Goal: Information Seeking & Learning: Learn about a topic

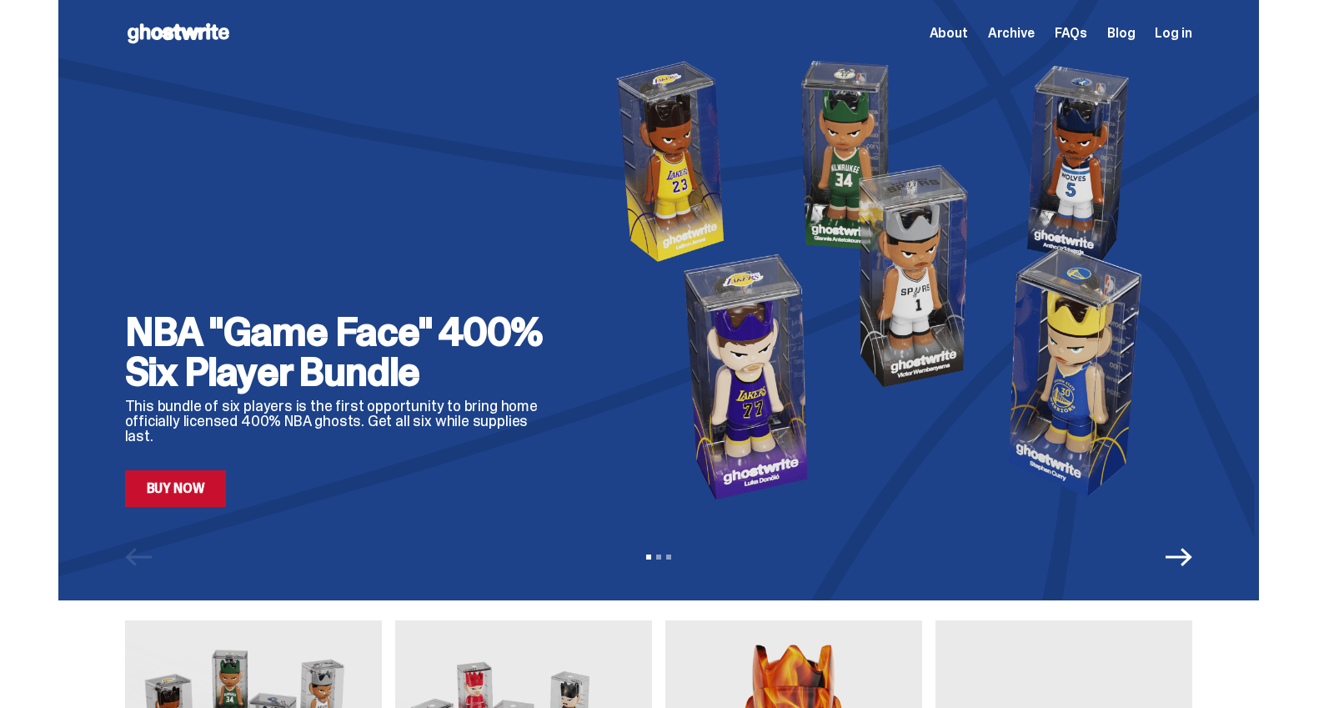
click at [1177, 33] on span "Log in" at bounding box center [1172, 33] width 37 height 13
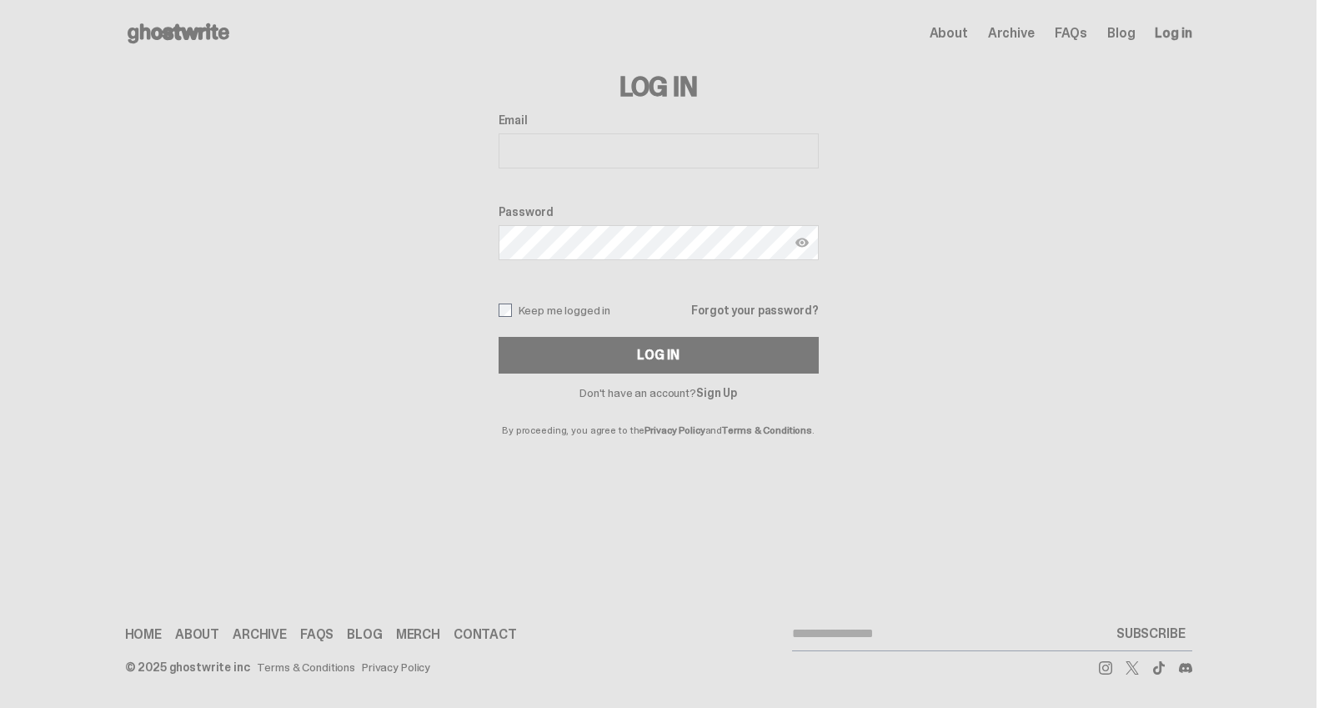
type input "**********"
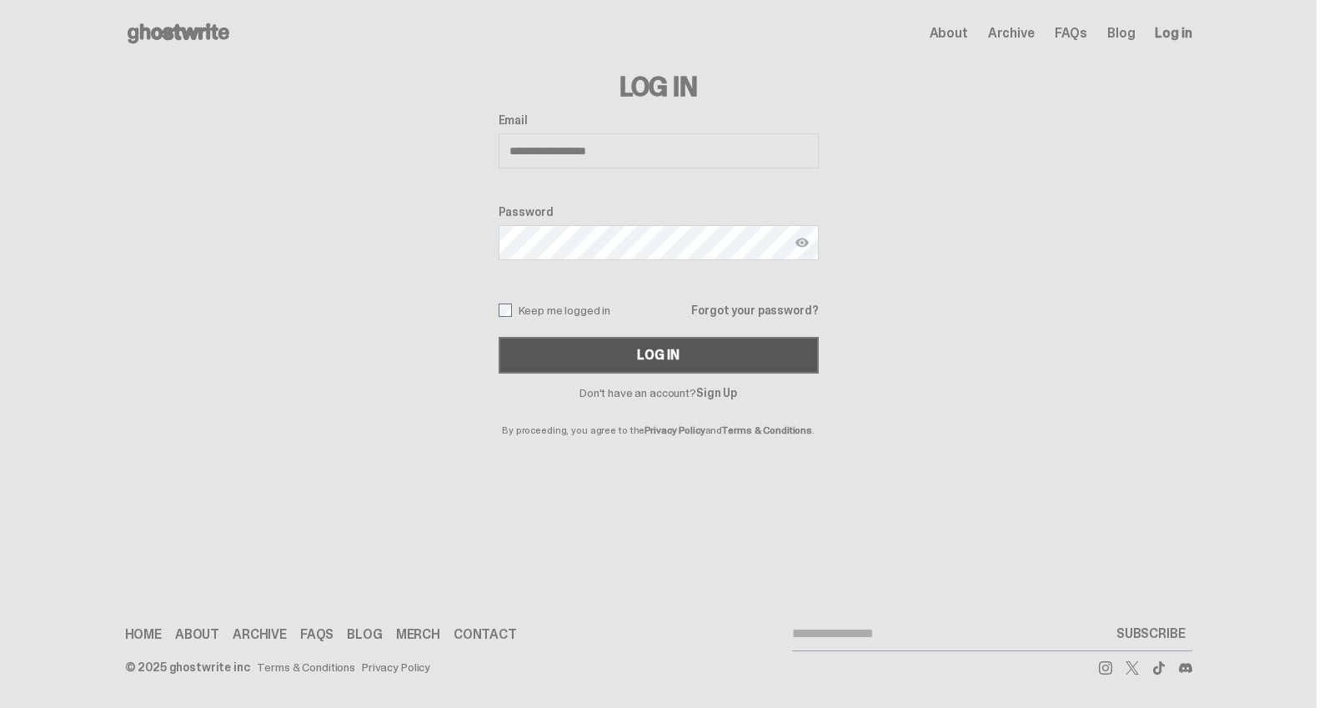
click at [647, 350] on div "Log In" at bounding box center [658, 354] width 42 height 13
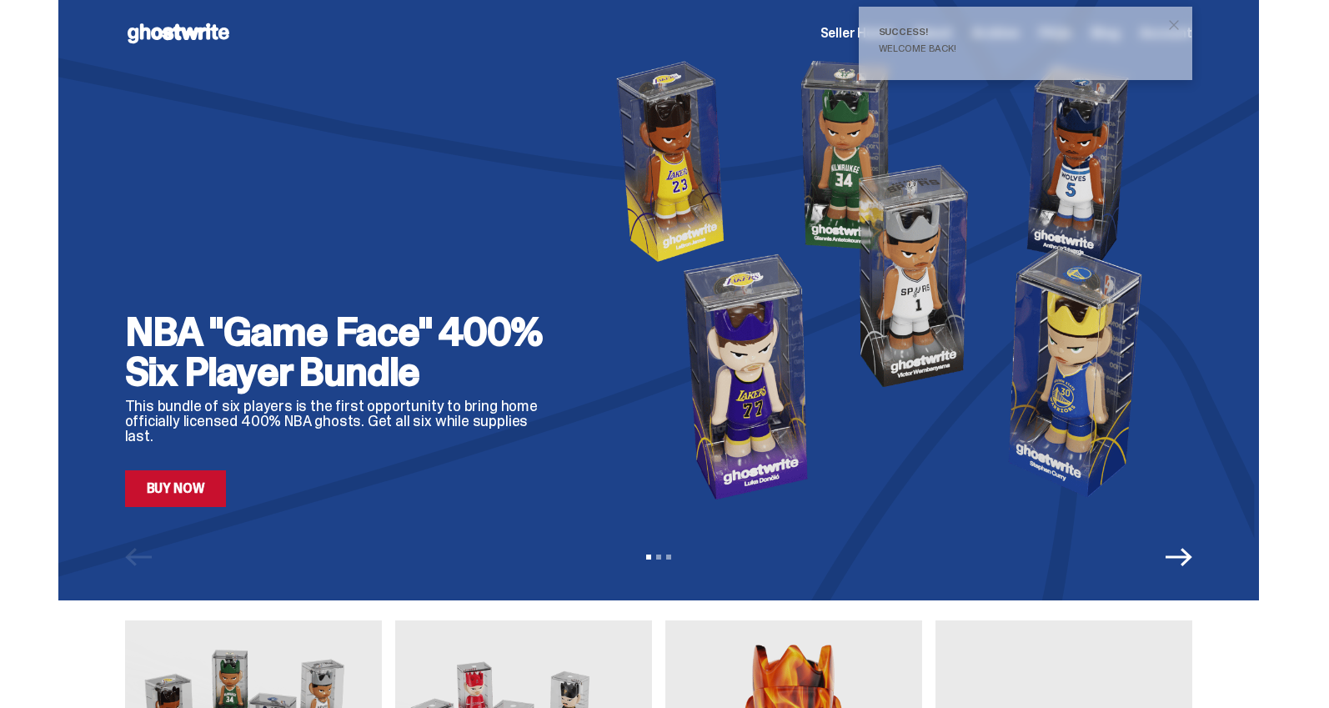
drag, startPoint x: 1184, startPoint y: 23, endPoint x: 1114, endPoint y: 24, distance: 70.0
click at [1182, 23] on span "close" at bounding box center [1173, 25] width 17 height 17
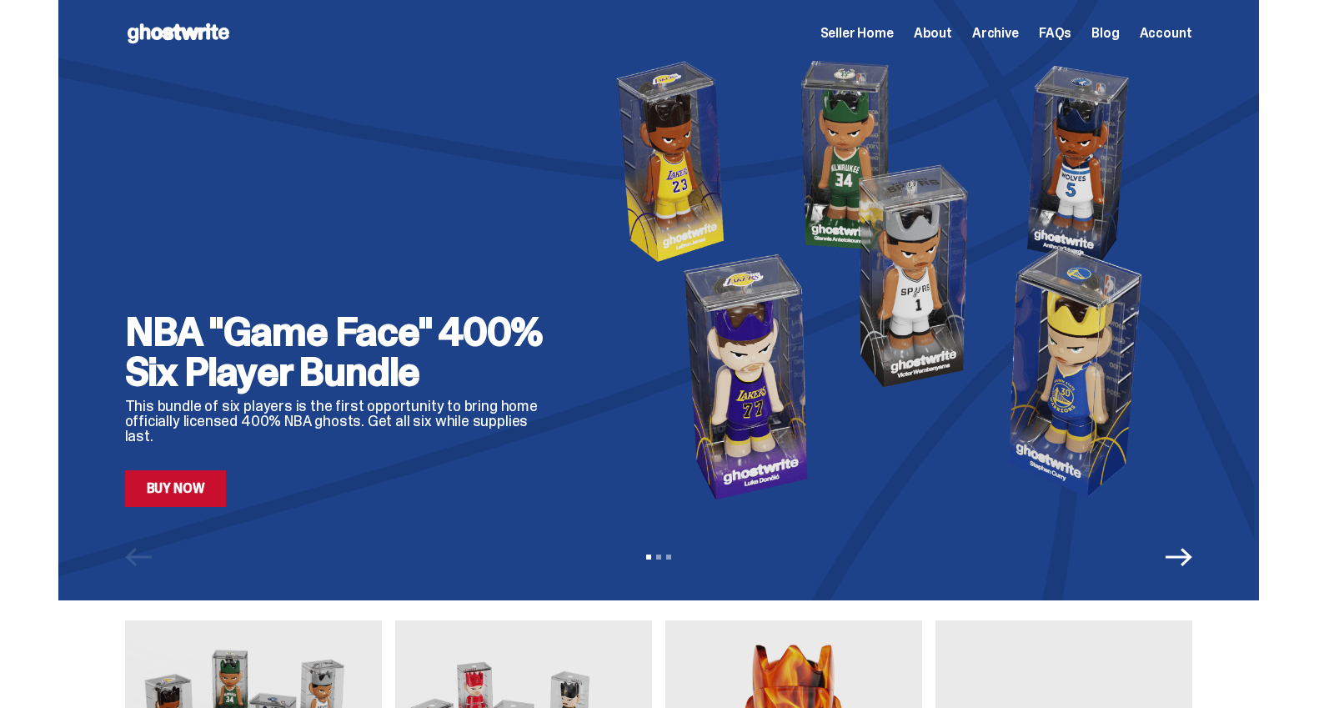
click at [894, 33] on span "Seller Home" at bounding box center [856, 33] width 73 height 13
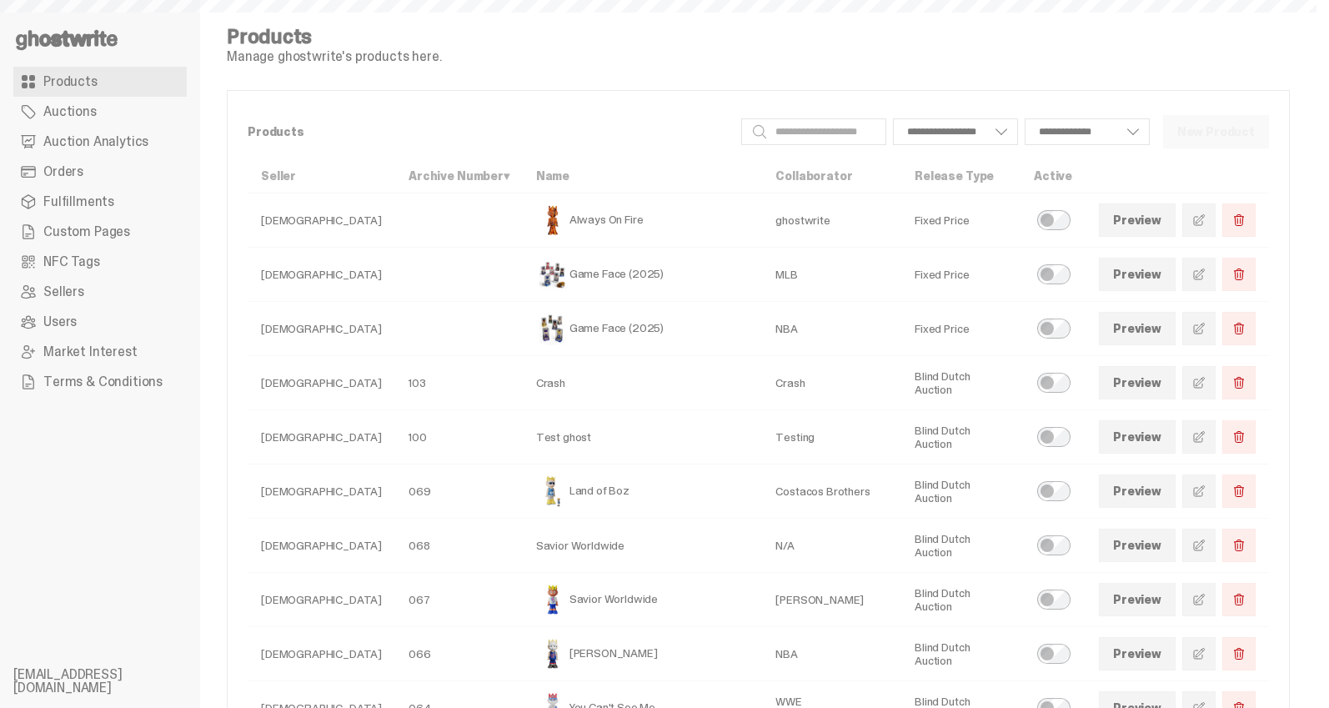
select select
click at [106, 172] on link "Orders" at bounding box center [99, 172] width 173 height 30
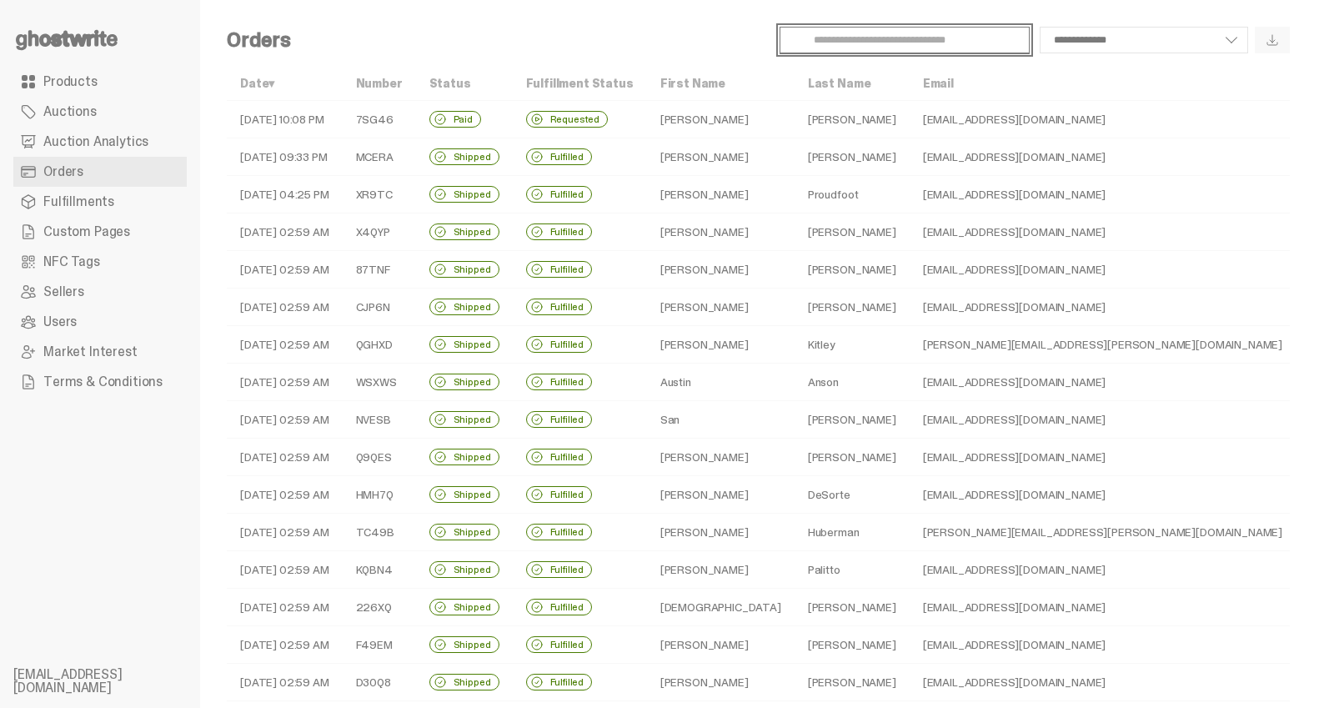
click at [870, 39] on input "Search" at bounding box center [904, 40] width 250 height 27
paste input "**********"
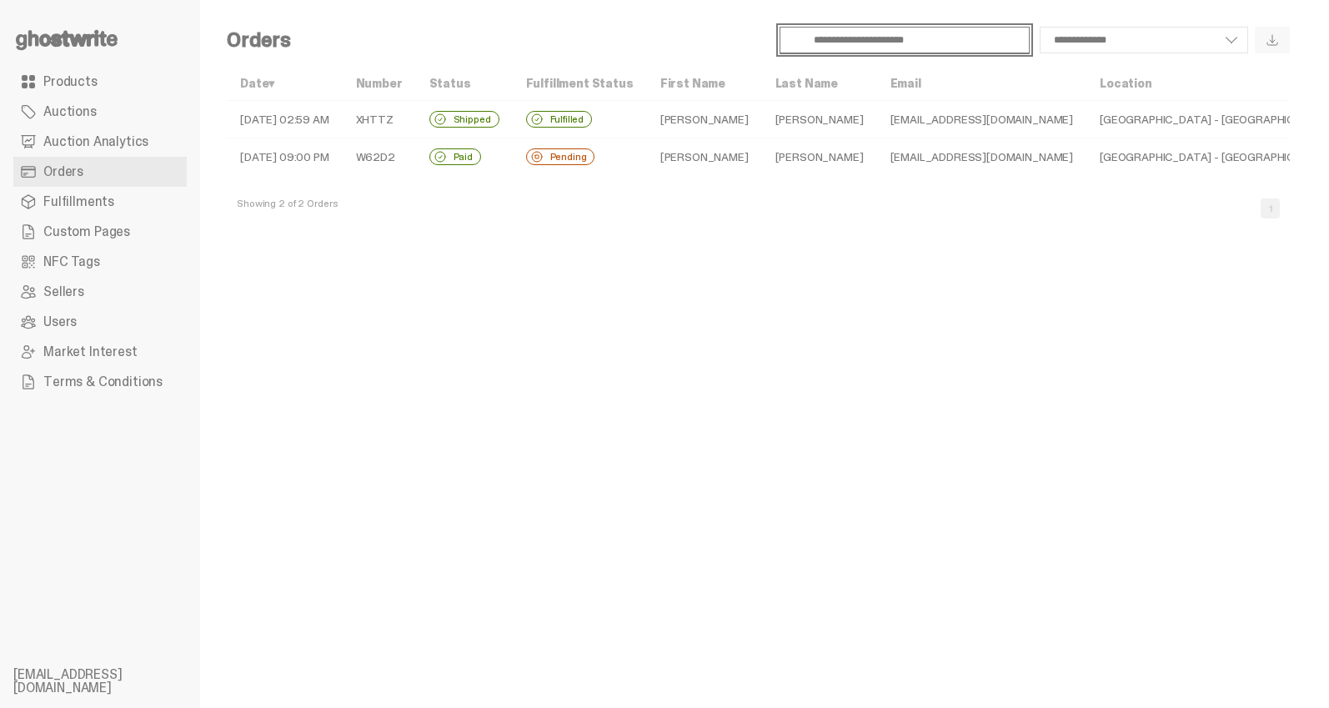
click at [882, 43] on input "**********" at bounding box center [904, 40] width 250 height 27
paste input "*"
type input "**********"
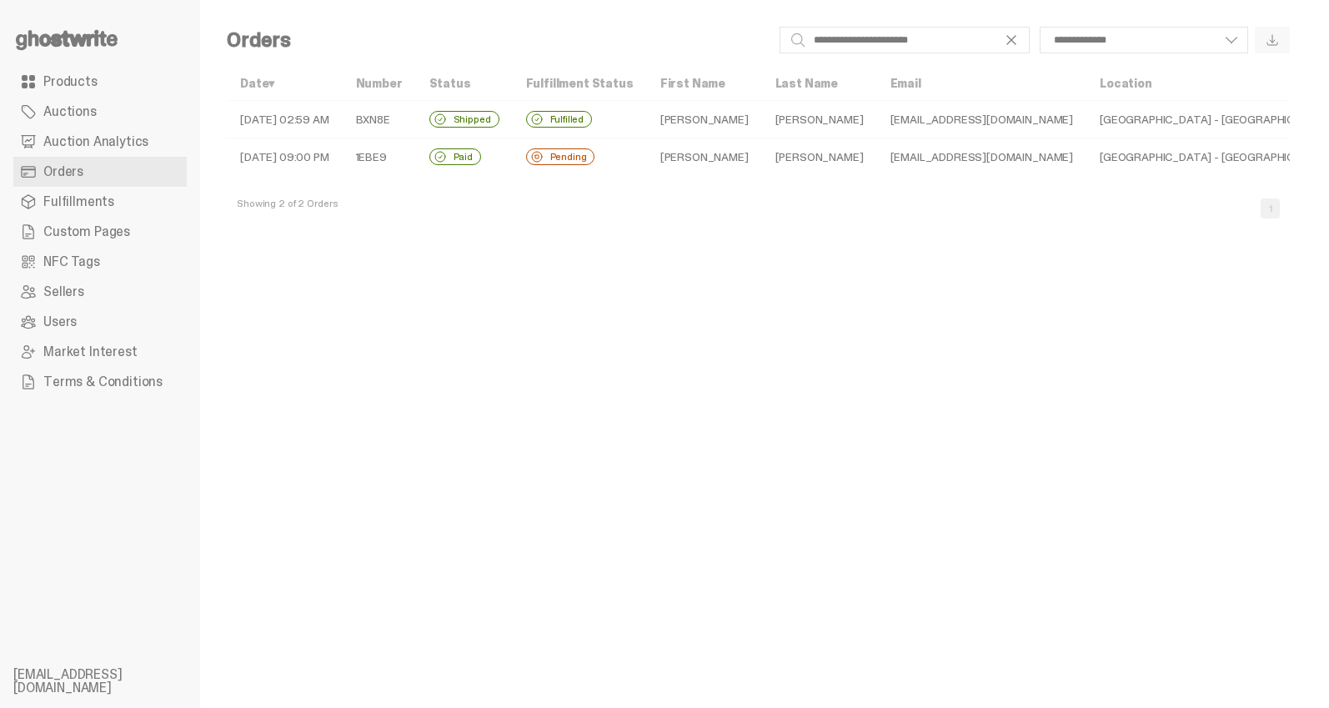
click at [691, 46] on div "**********" at bounding box center [796, 40] width 985 height 27
click at [647, 111] on td "Fulfilled" at bounding box center [580, 120] width 134 height 38
select select
click at [910, 36] on input "**********" at bounding box center [904, 40] width 250 height 27
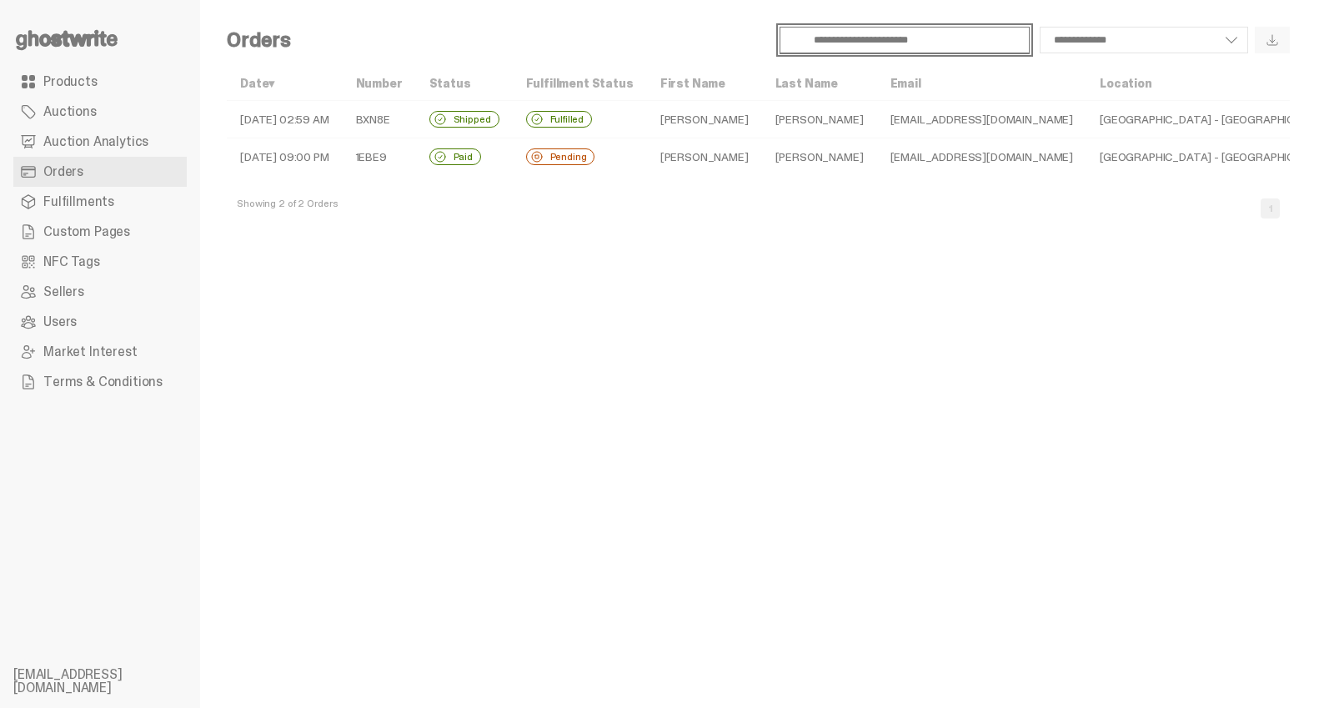
click at [910, 36] on input "**********" at bounding box center [904, 40] width 250 height 27
paste input "text"
type input "**********"
click at [343, 118] on td "10-04-25 02:59 AM" at bounding box center [285, 120] width 116 height 38
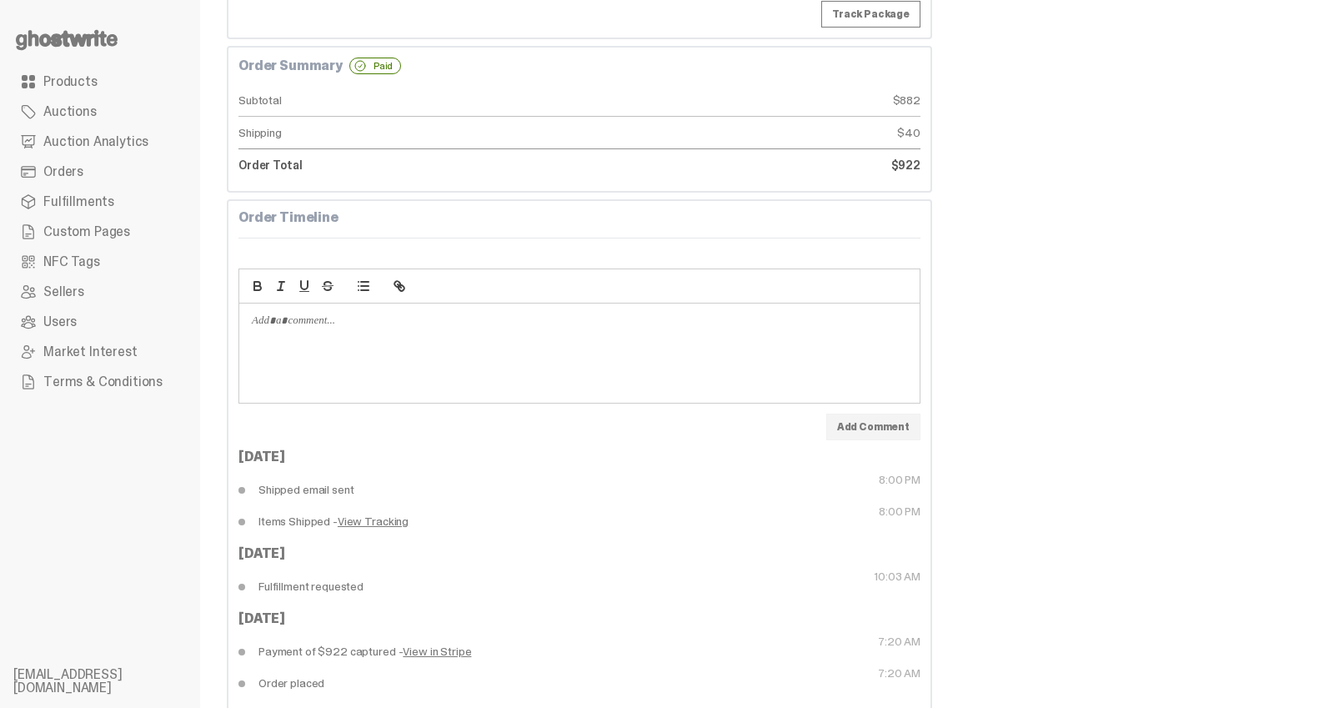
scroll to position [428, 0]
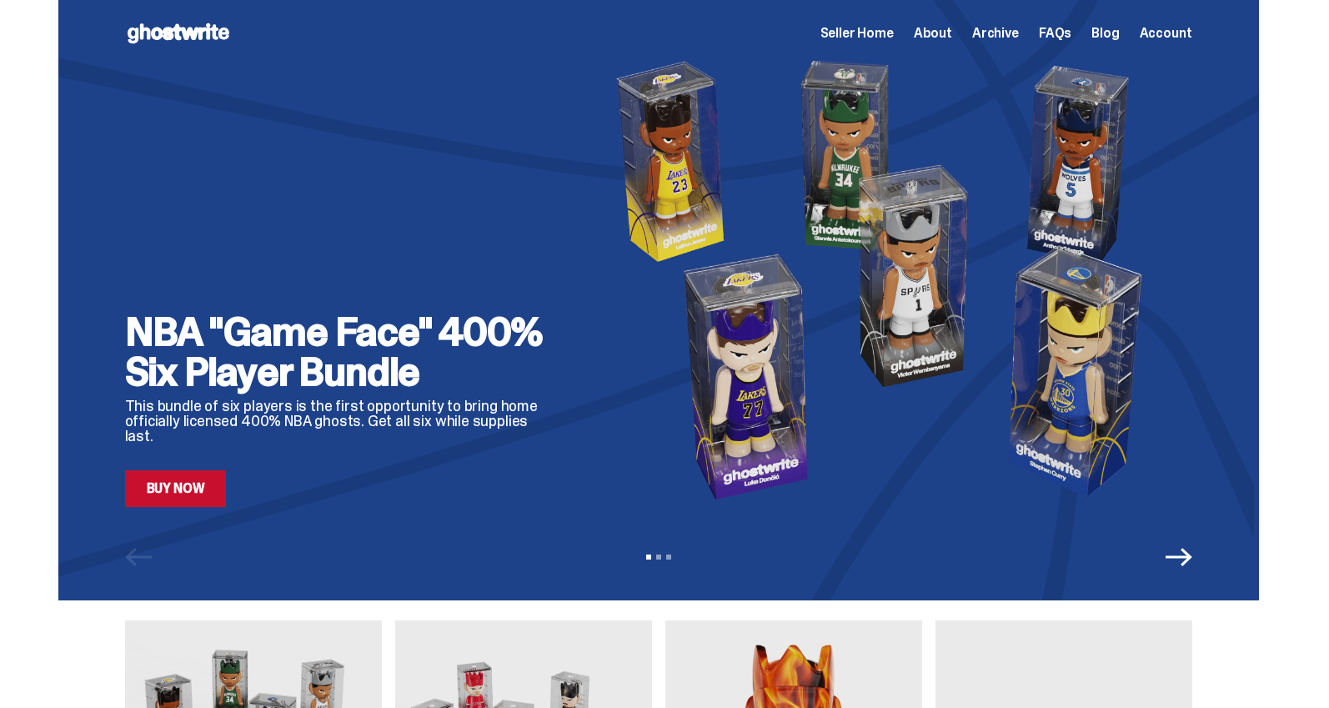
click at [1019, 30] on span "Archive" at bounding box center [995, 33] width 47 height 13
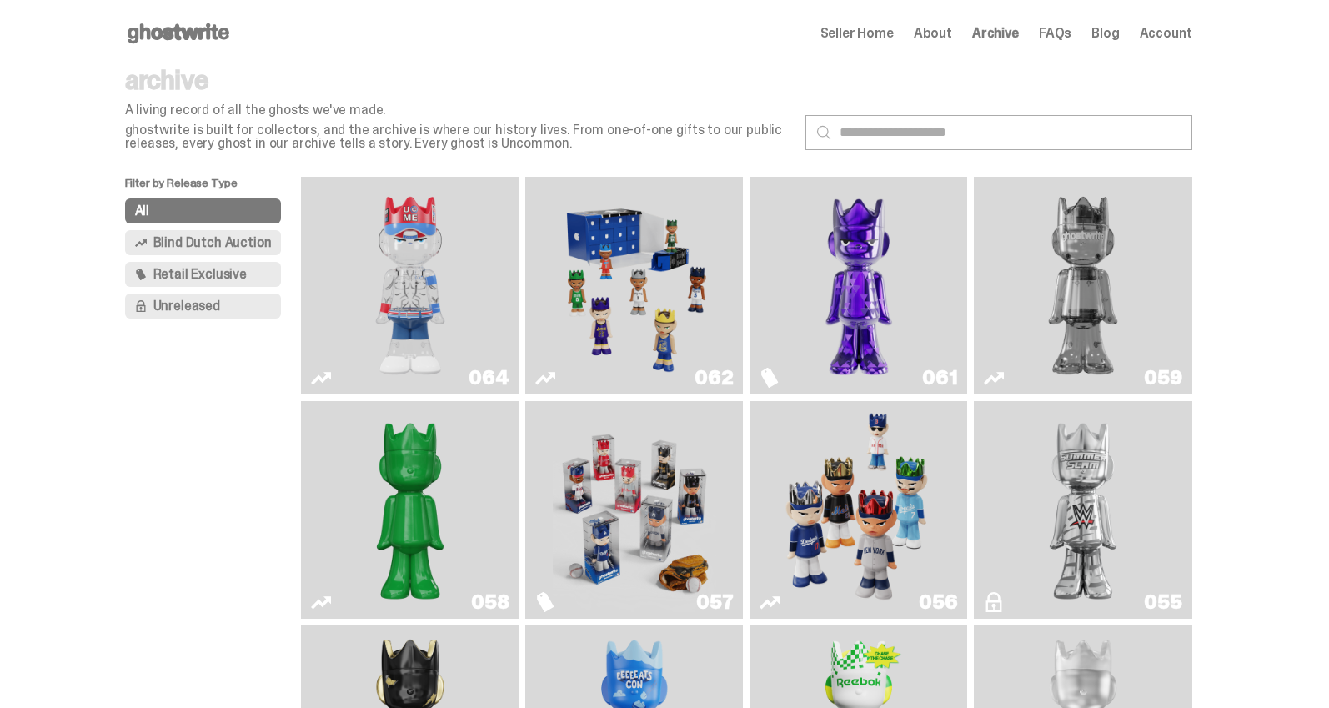
click at [824, 506] on img "Game Face (2025)" at bounding box center [858, 510] width 163 height 204
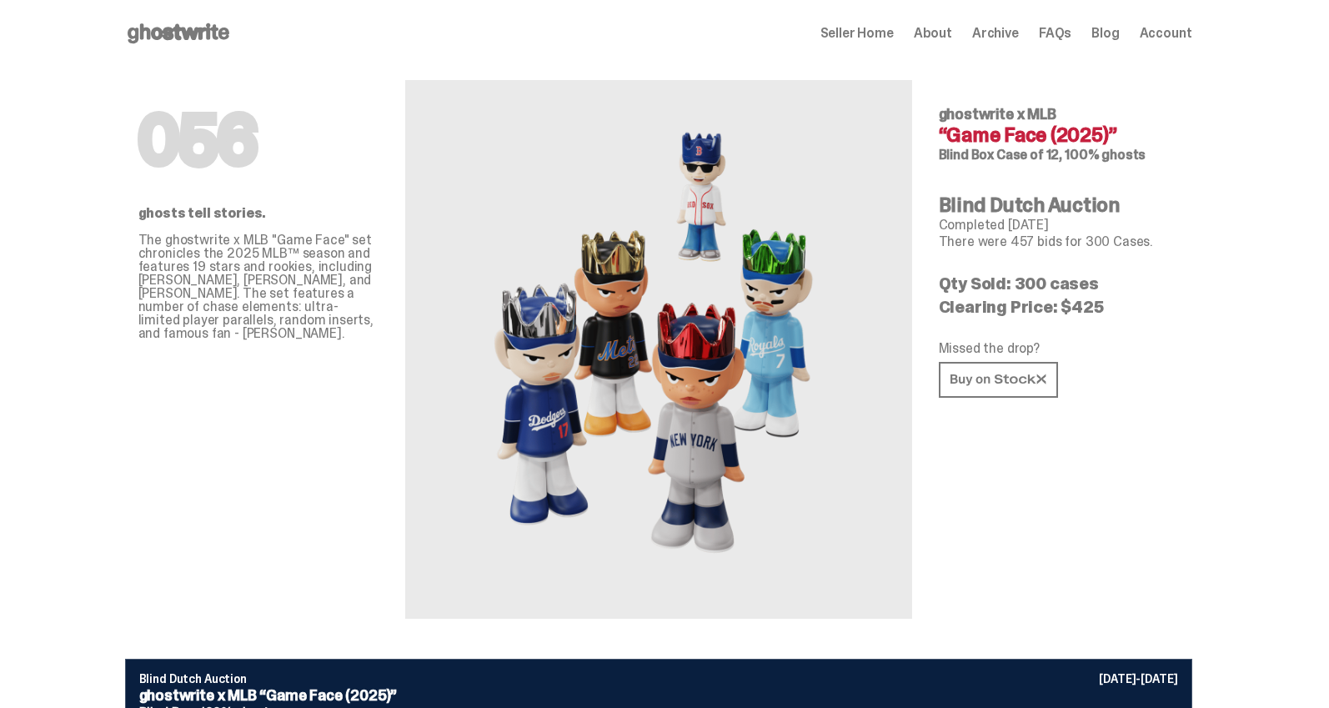
scroll to position [3337, 0]
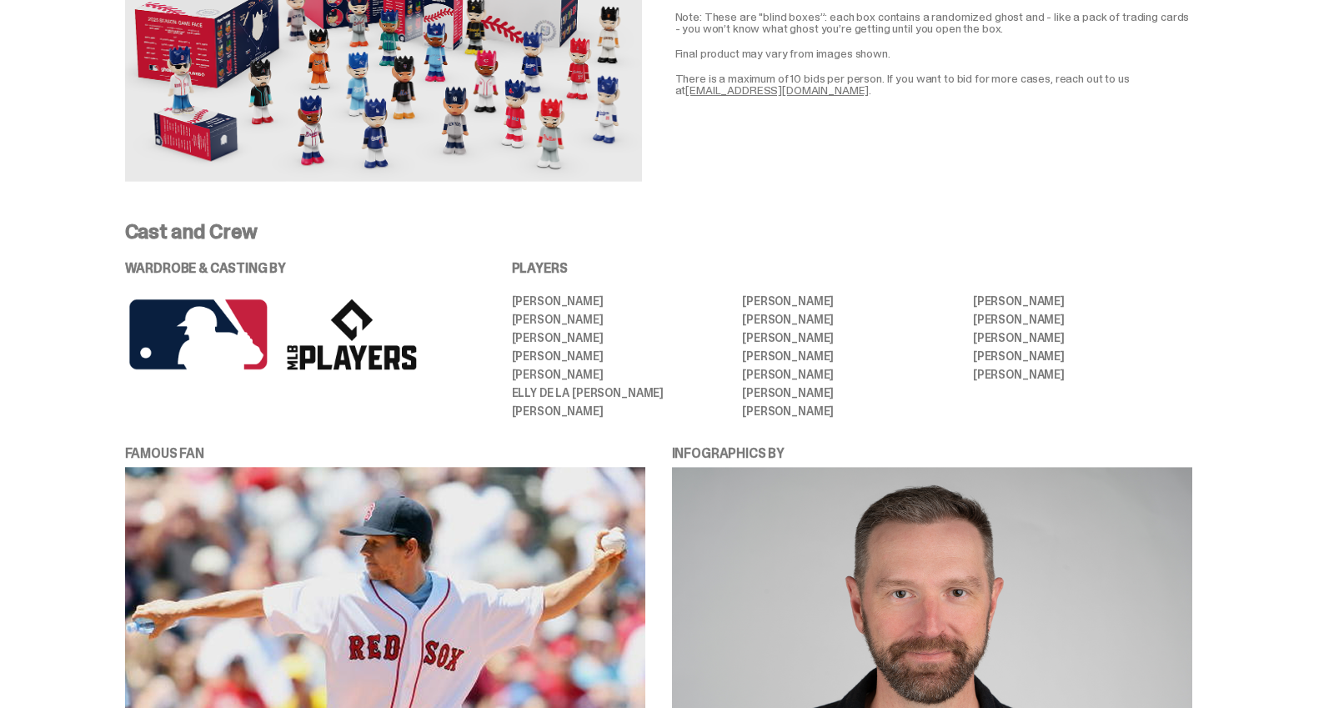
click at [528, 368] on li "Corbin Carroll" at bounding box center [621, 374] width 219 height 12
click at [583, 368] on li "Corbin Carroll" at bounding box center [621, 374] width 219 height 12
copy li "Corbin Carroll"
click at [612, 368] on li "Corbin Carroll" at bounding box center [621, 374] width 219 height 12
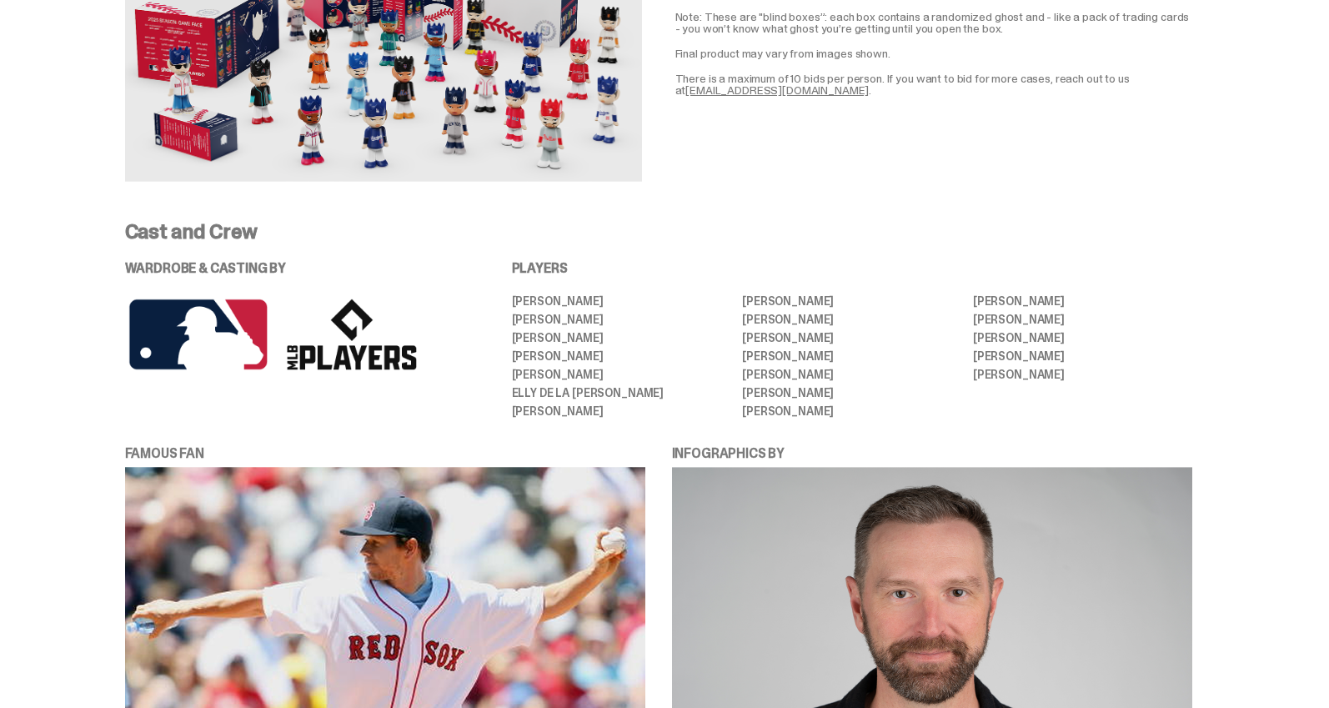
click at [797, 332] on li "Julio RodrÍguez" at bounding box center [851, 338] width 219 height 12
copy li "RodrÍguez"
click at [773, 332] on li "Julio RodrÍguez" at bounding box center [851, 338] width 219 height 12
click at [586, 313] on li "Adley Rutschman" at bounding box center [621, 319] width 219 height 12
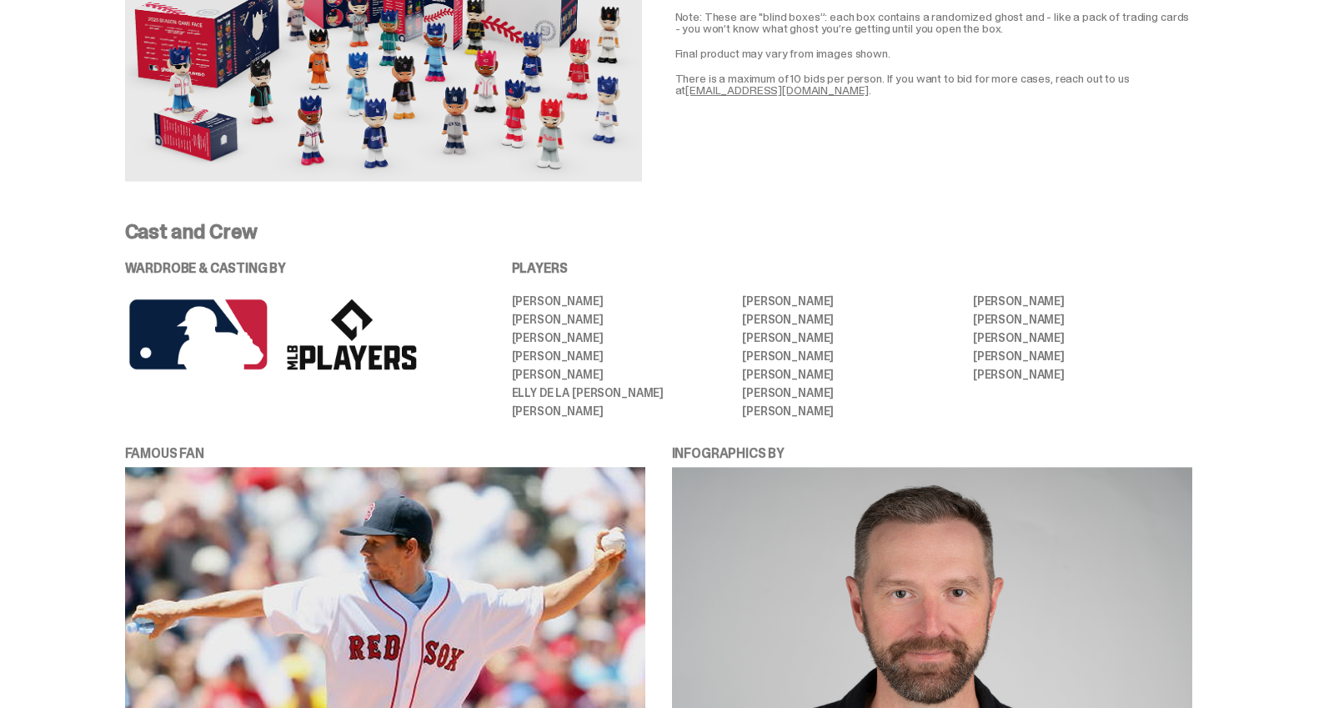
click at [586, 313] on li "Adley Rutschman" at bounding box center [621, 319] width 219 height 12
copy li "Rutschman"
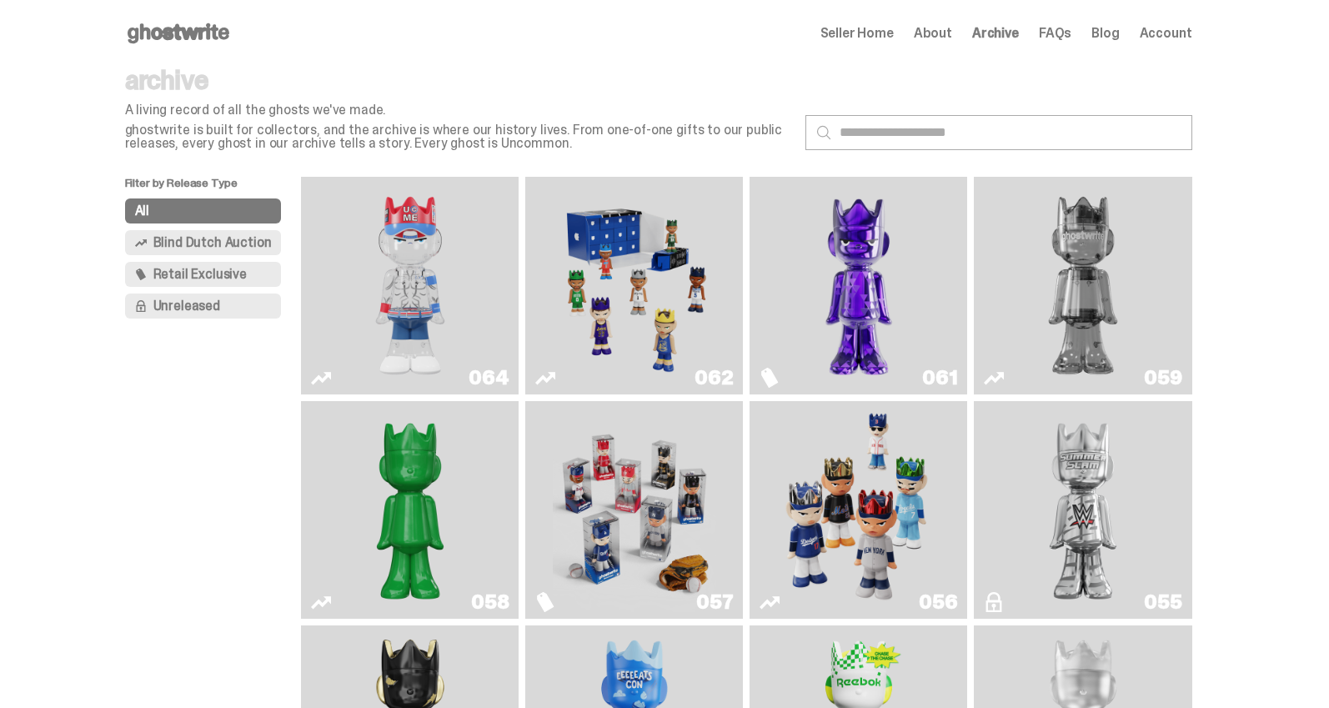
click at [665, 272] on img "Game Face (2025)" at bounding box center [634, 285] width 163 height 204
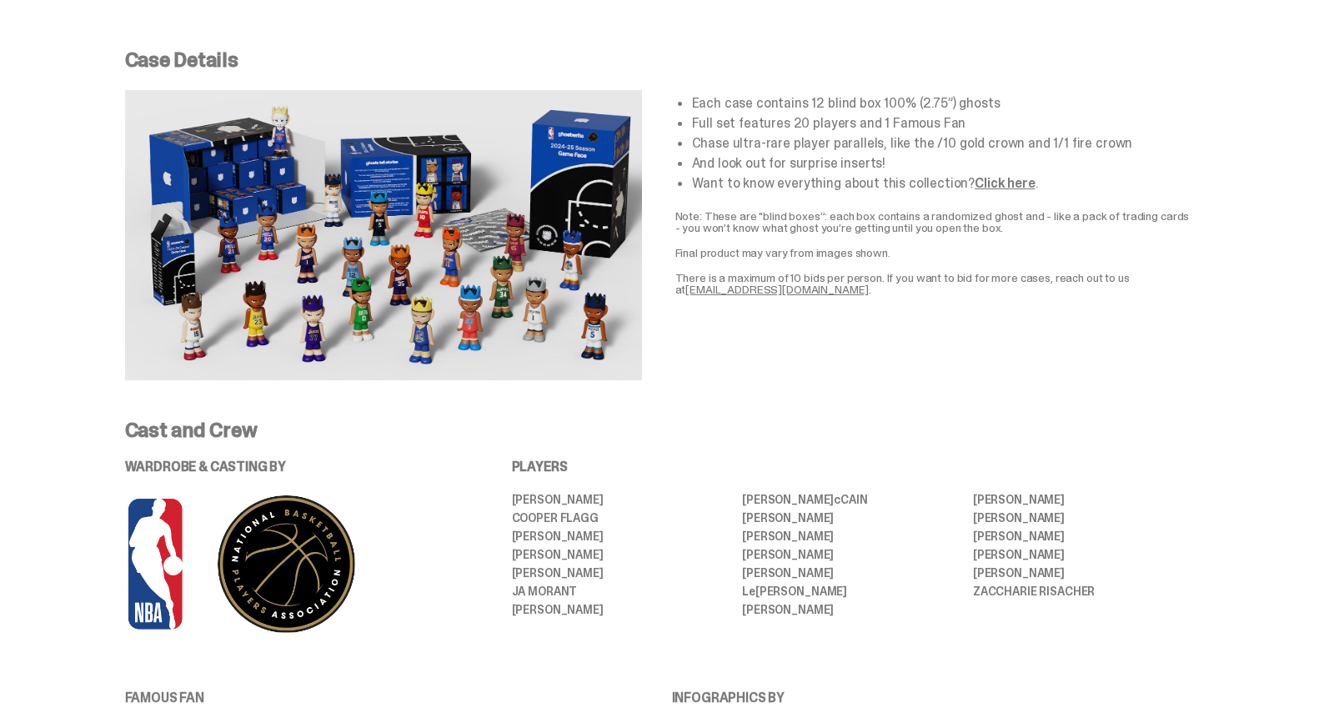
scroll to position [3320, 0]
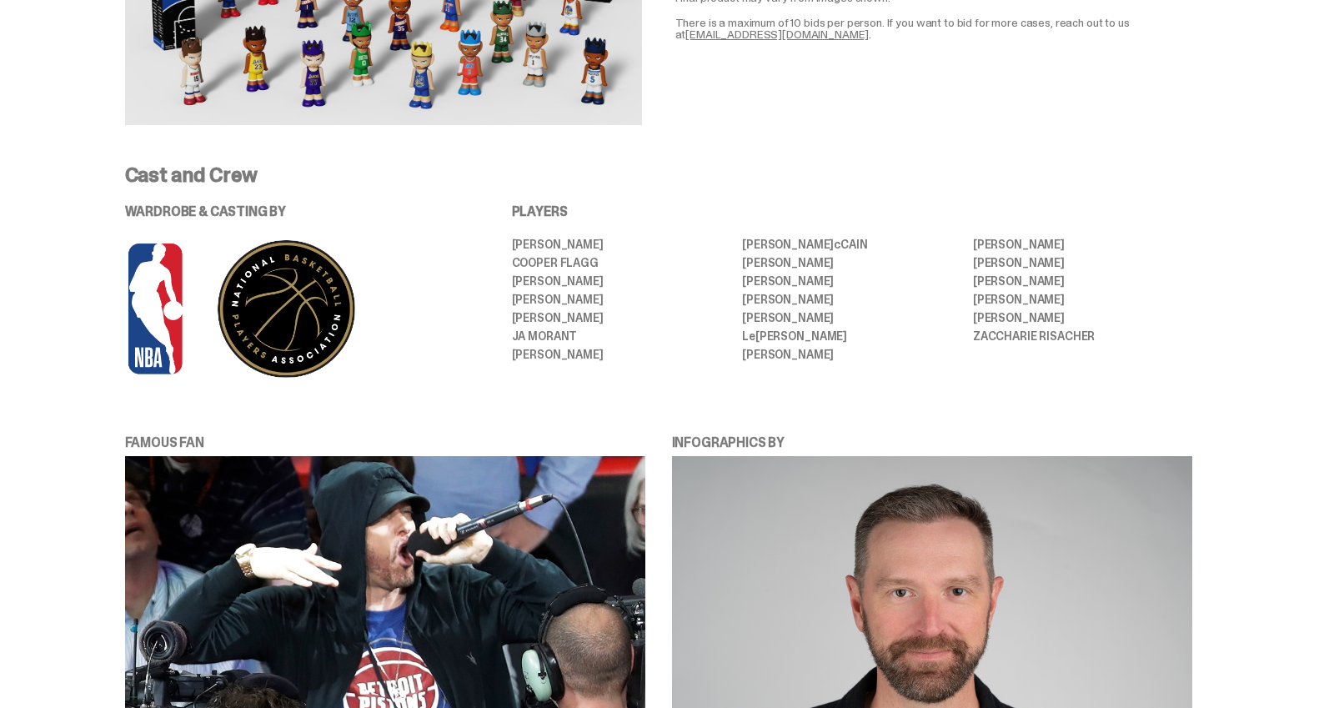
click at [999, 283] on li "[PERSON_NAME]" at bounding box center [1082, 281] width 219 height 12
copy ul "[PERSON_NAME]"
click at [1007, 320] on li "[PERSON_NAME]" at bounding box center [1082, 318] width 219 height 12
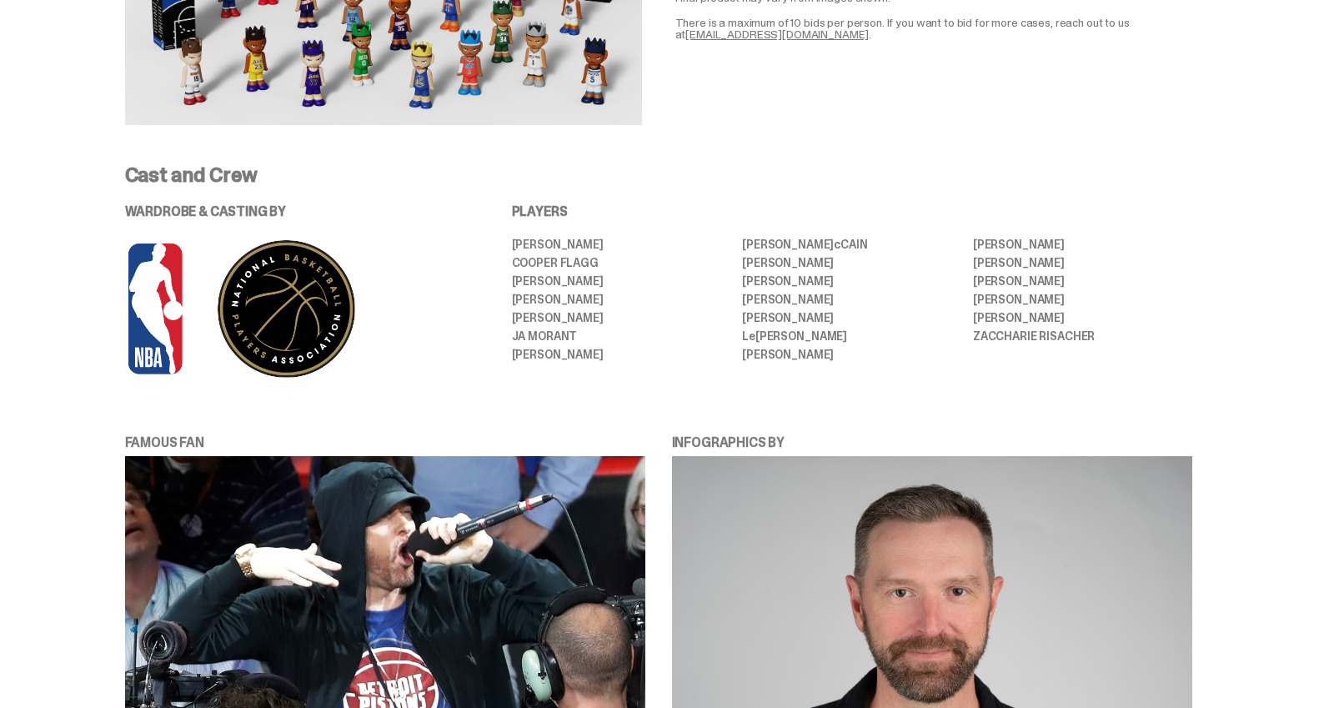
click at [999, 316] on li "[PERSON_NAME]" at bounding box center [1082, 318] width 219 height 12
click at [1049, 314] on li "[PERSON_NAME]" at bounding box center [1082, 318] width 219 height 12
copy li "[PERSON_NAME]"
click at [543, 312] on li "[PERSON_NAME]" at bounding box center [621, 318] width 219 height 12
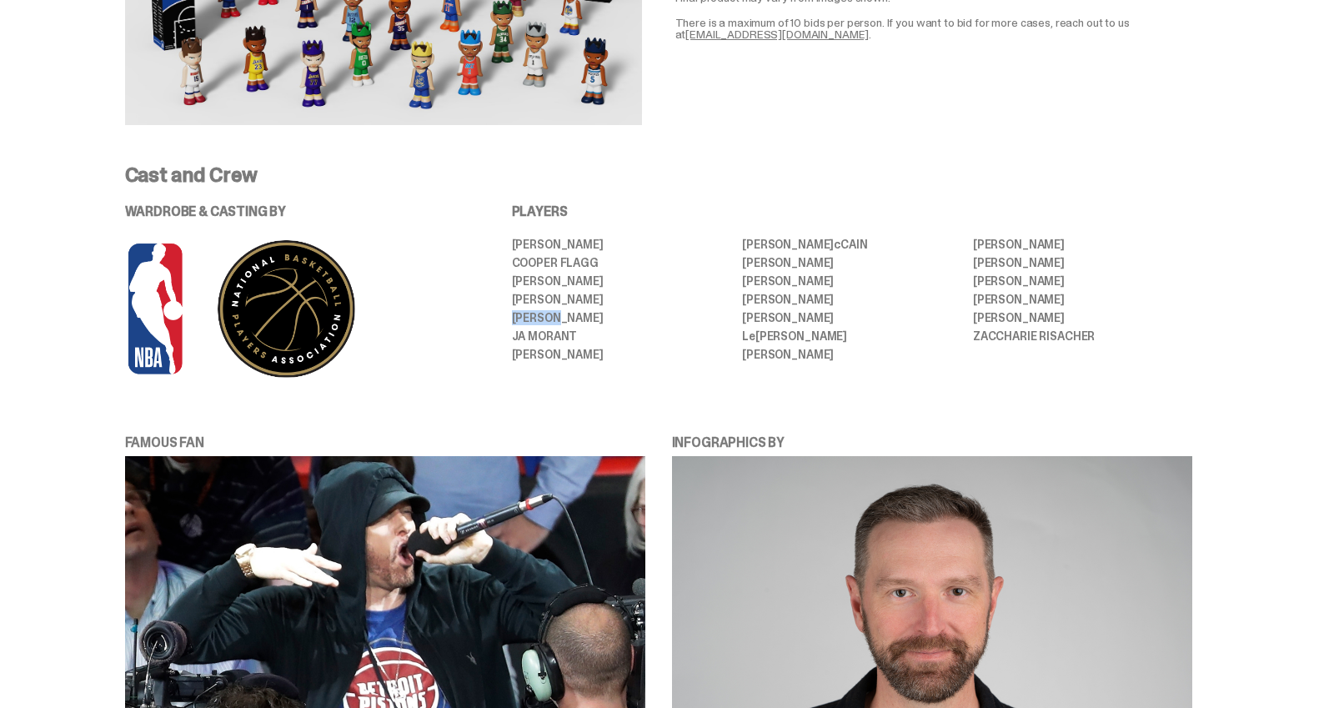
drag, startPoint x: 543, startPoint y: 312, endPoint x: 588, endPoint y: 315, distance: 45.1
click at [543, 312] on li "[PERSON_NAME]" at bounding box center [621, 318] width 219 height 12
click at [599, 317] on li "[PERSON_NAME]" at bounding box center [621, 318] width 219 height 12
copy li "[PERSON_NAME]"
drag, startPoint x: 752, startPoint y: 298, endPoint x: 830, endPoint y: 300, distance: 78.4
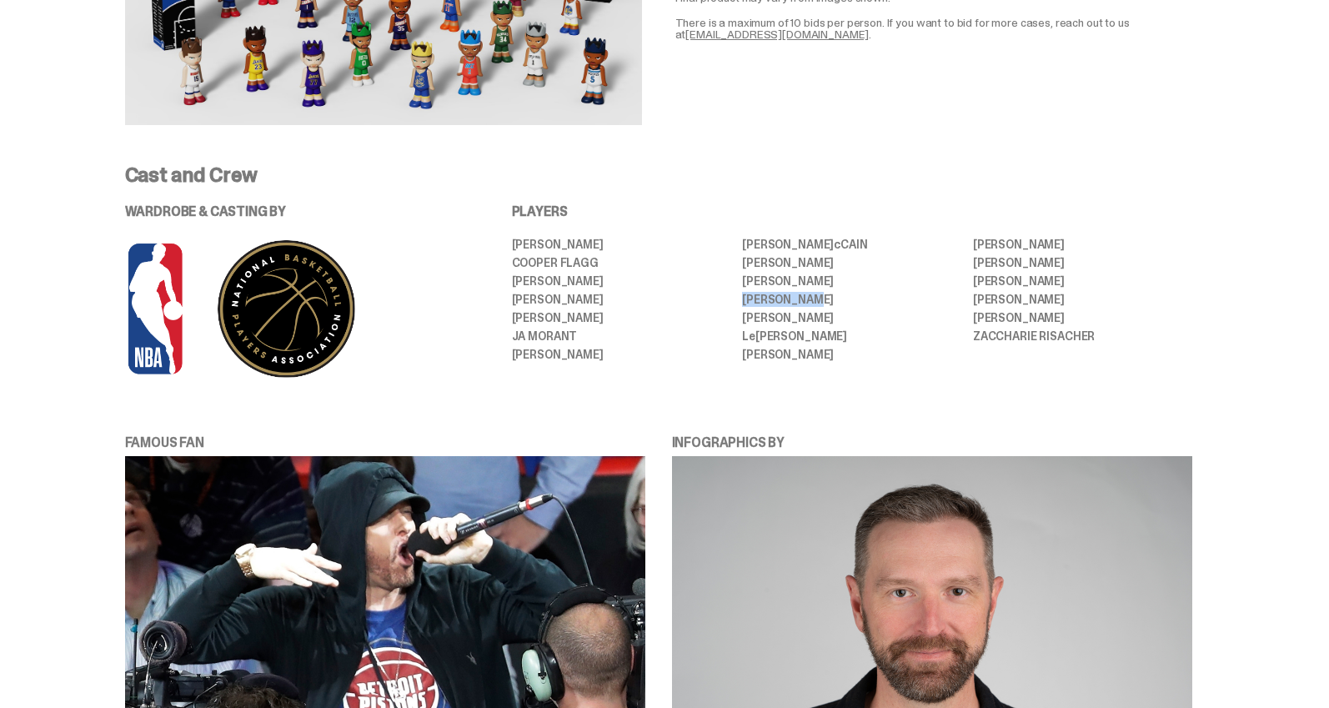
click at [830, 300] on ul "Anthony Edwards Cooper Flagg DEVIN BOOKER DONOVAN MITCHELL GIANNIS ANTETOKOUNMP…" at bounding box center [852, 299] width 680 height 123
copy li "[PERSON_NAME]"
click at [764, 318] on li "[PERSON_NAME]" at bounding box center [851, 318] width 219 height 12
drag, startPoint x: 764, startPoint y: 318, endPoint x: 801, endPoint y: 318, distance: 37.5
click at [764, 318] on li "[PERSON_NAME]" at bounding box center [851, 318] width 219 height 12
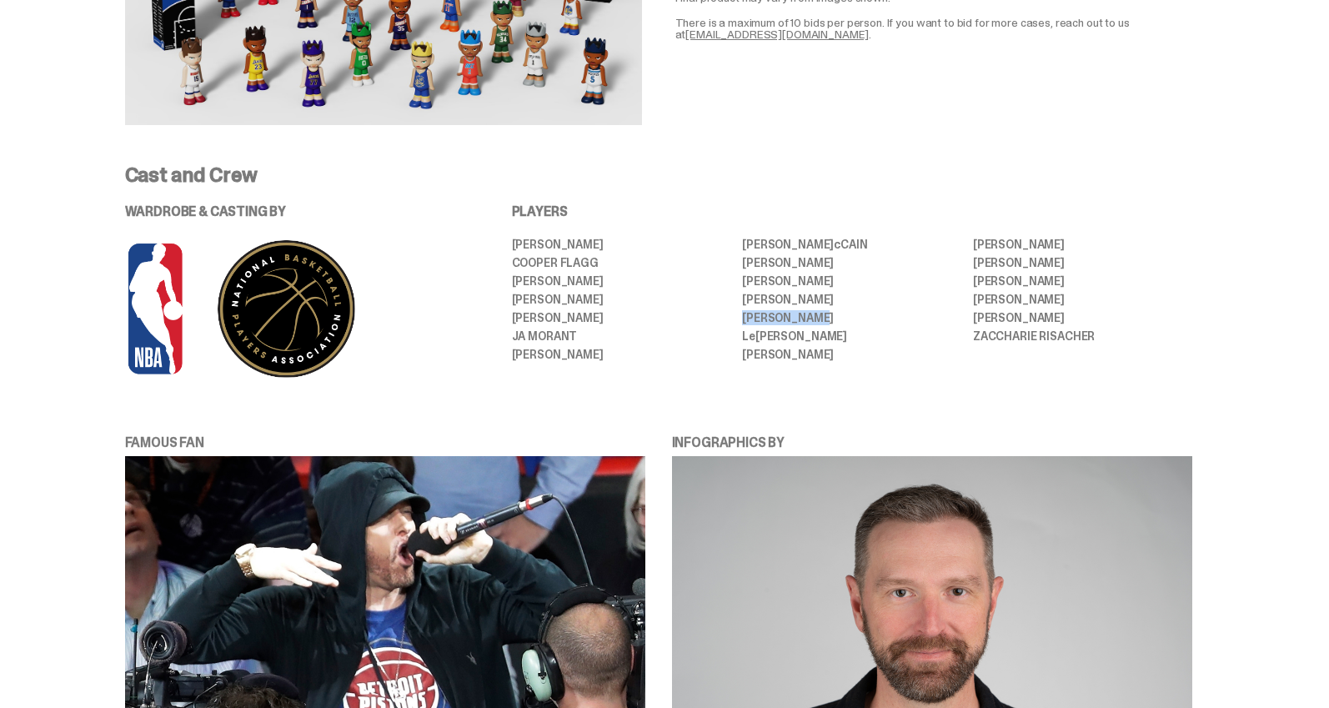
click at [805, 319] on li "[PERSON_NAME]" at bounding box center [851, 318] width 219 height 12
copy li "[PERSON_NAME]"
click at [991, 338] on li "ZACCHARIE RISACHER" at bounding box center [1082, 336] width 219 height 12
click at [992, 338] on li "ZACCHARIE RISACHER" at bounding box center [1082, 336] width 219 height 12
drag, startPoint x: 1065, startPoint y: 337, endPoint x: 1047, endPoint y: 340, distance: 18.6
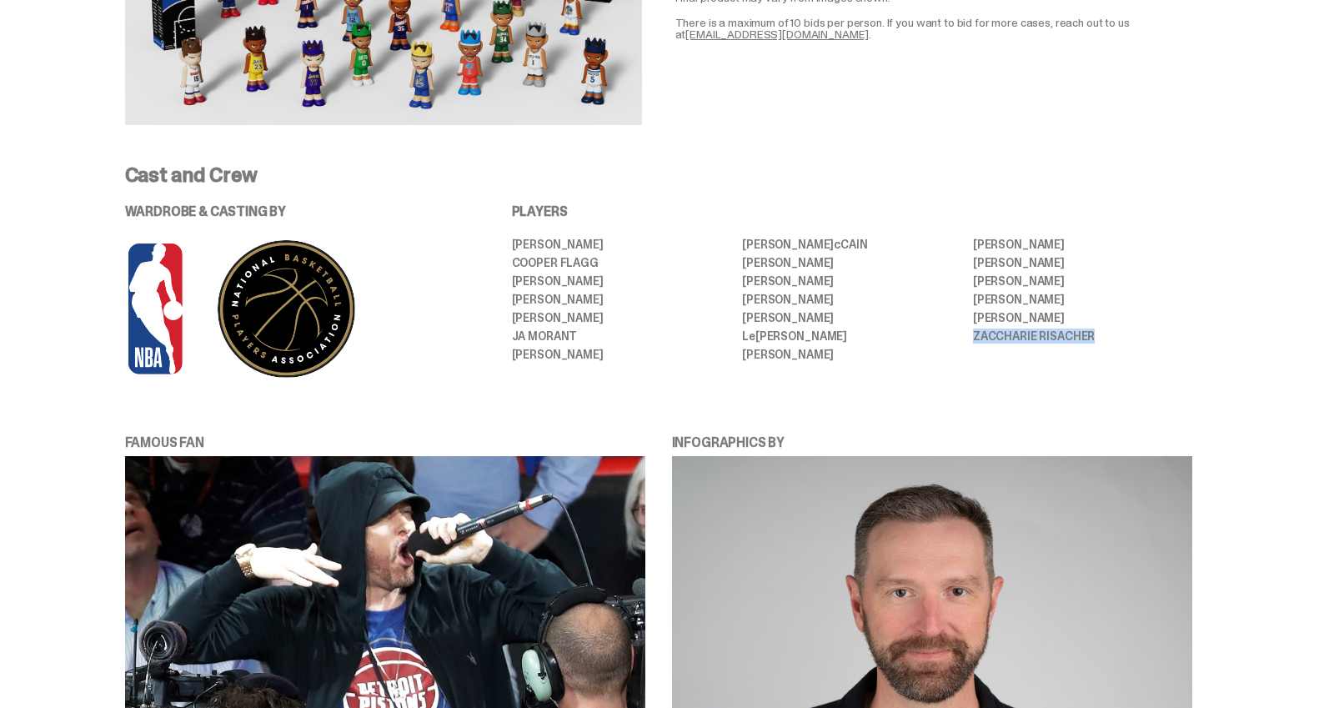
click at [1066, 337] on li "ZACCHARIE RISACHER" at bounding box center [1082, 336] width 219 height 12
copy li "ZACCHARIE RISACHER"
click at [936, 300] on li "[PERSON_NAME]" at bounding box center [851, 299] width 219 height 12
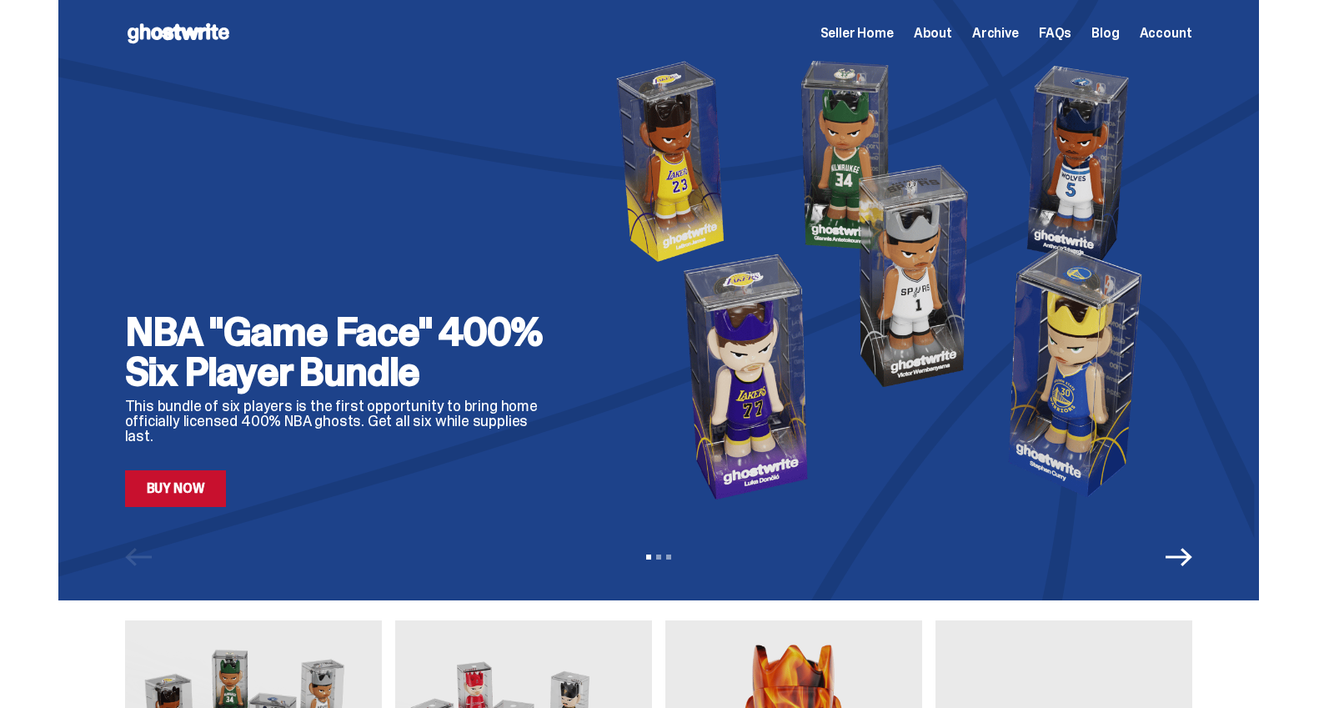
click at [1010, 33] on span "Archive" at bounding box center [995, 33] width 47 height 13
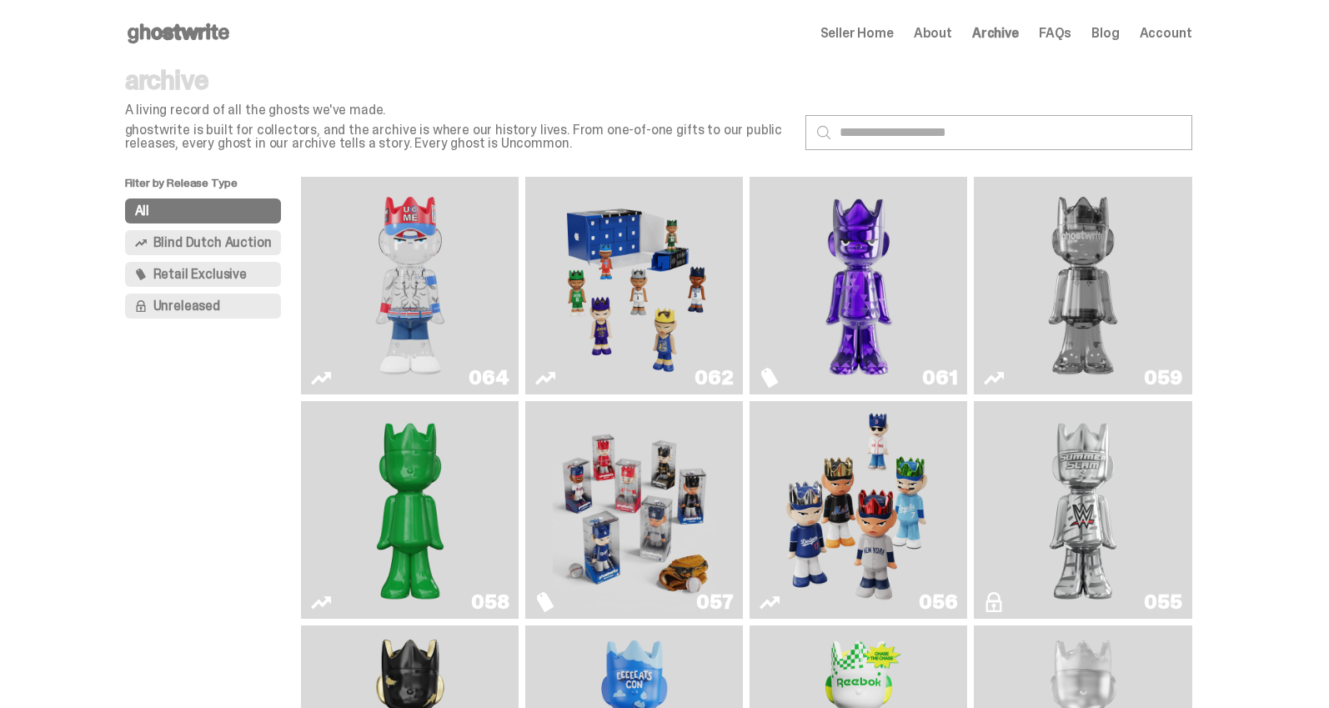
scroll to position [17, 0]
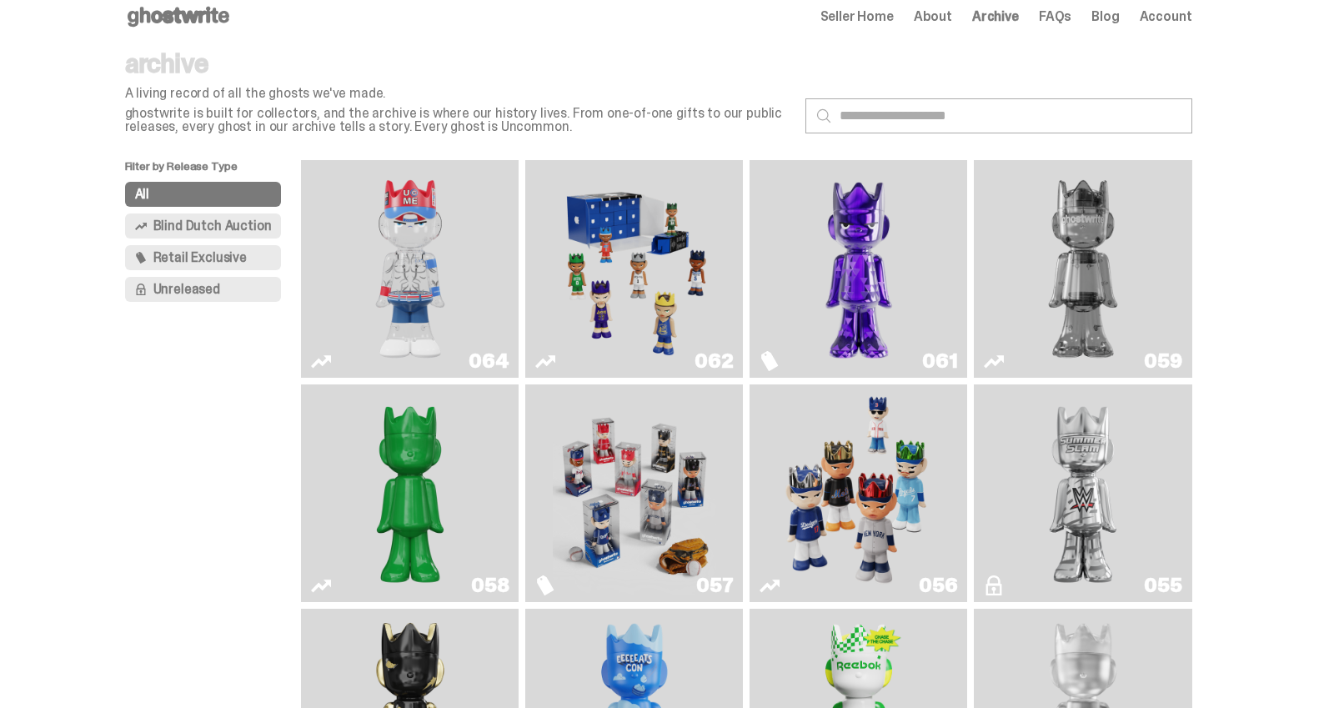
click at [661, 249] on img "Game Face (2025)" at bounding box center [634, 269] width 163 height 204
